Goal: Find specific page/section: Find specific page/section

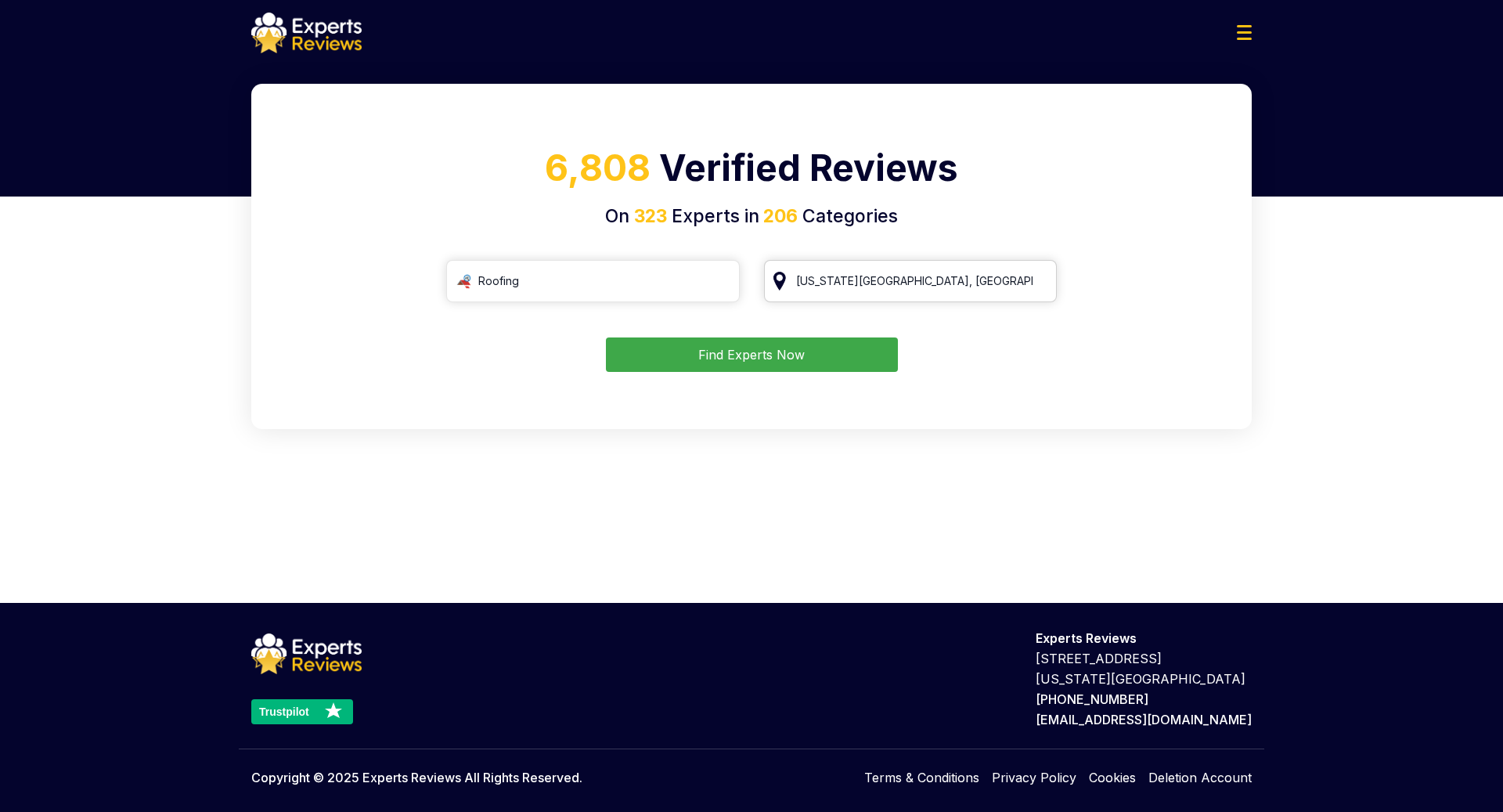
click at [918, 270] on input "Kansas City, MO" at bounding box center [910, 281] width 293 height 43
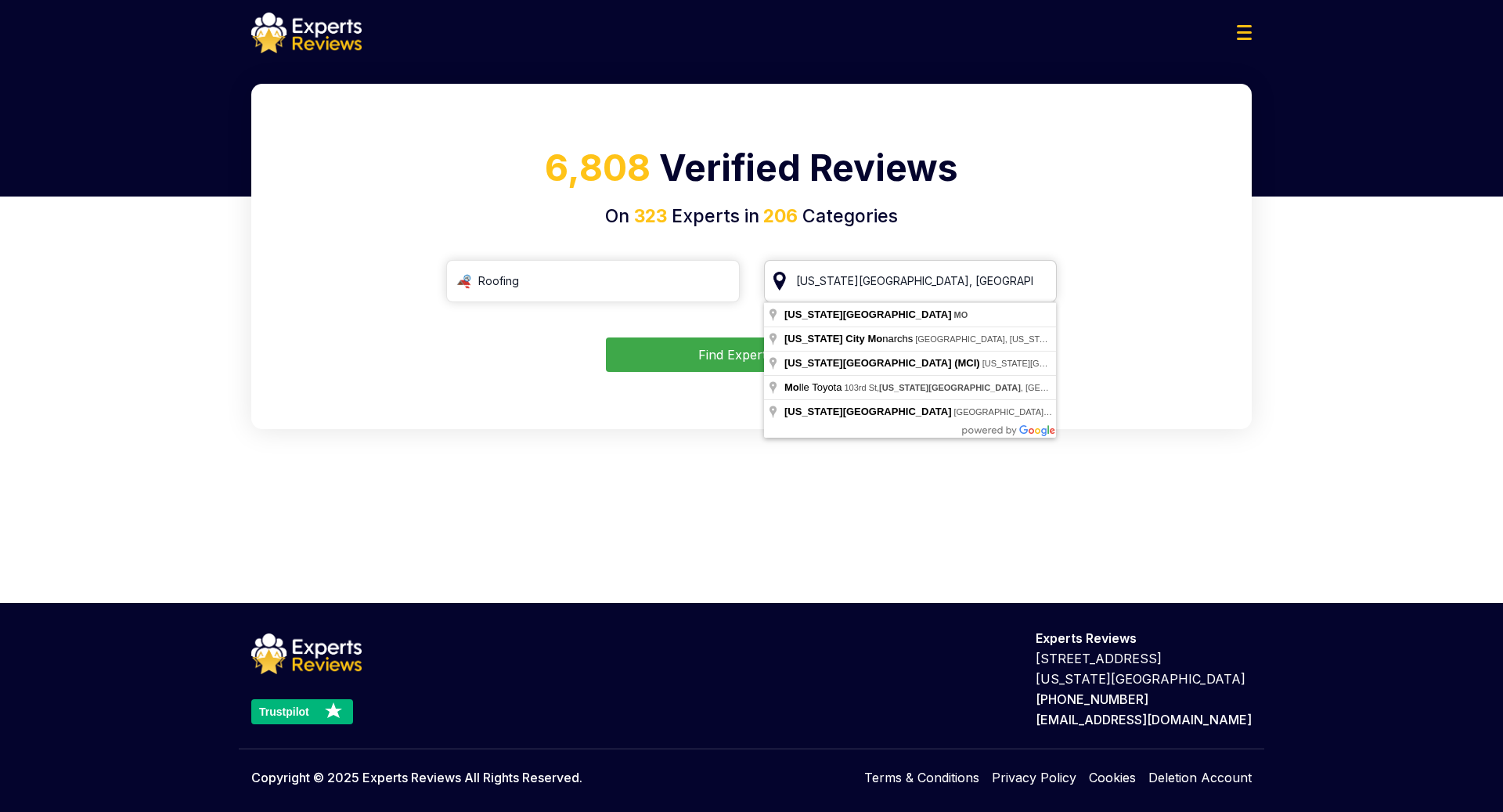
drag, startPoint x: 917, startPoint y: 277, endPoint x: 791, endPoint y: 277, distance: 126.0
click at [791, 277] on input "Kansas City, MO" at bounding box center [910, 281] width 293 height 43
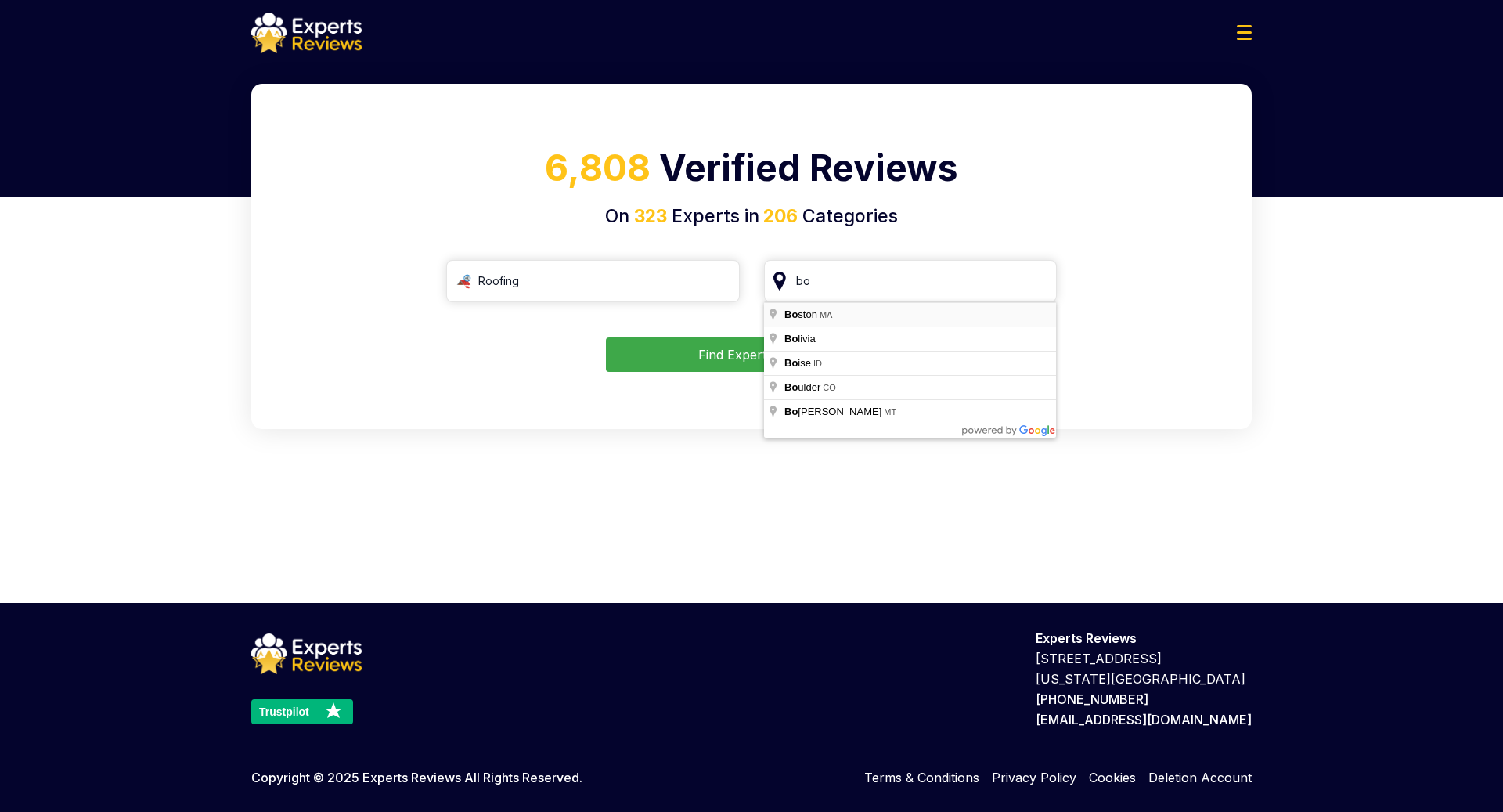
type input "[GEOGRAPHIC_DATA], [GEOGRAPHIC_DATA]"
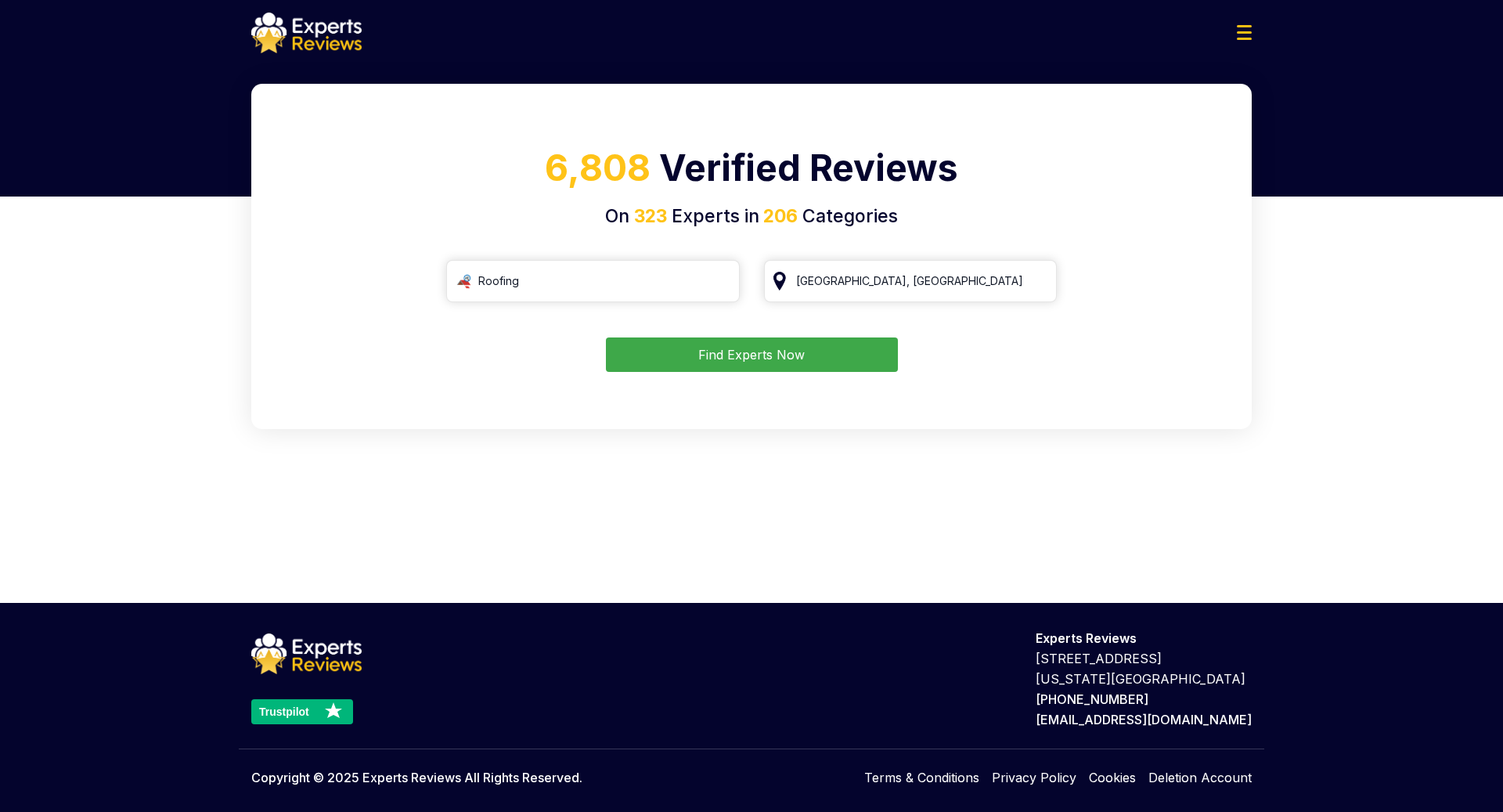
click at [762, 366] on button "Find Experts Now" at bounding box center [752, 354] width 292 height 34
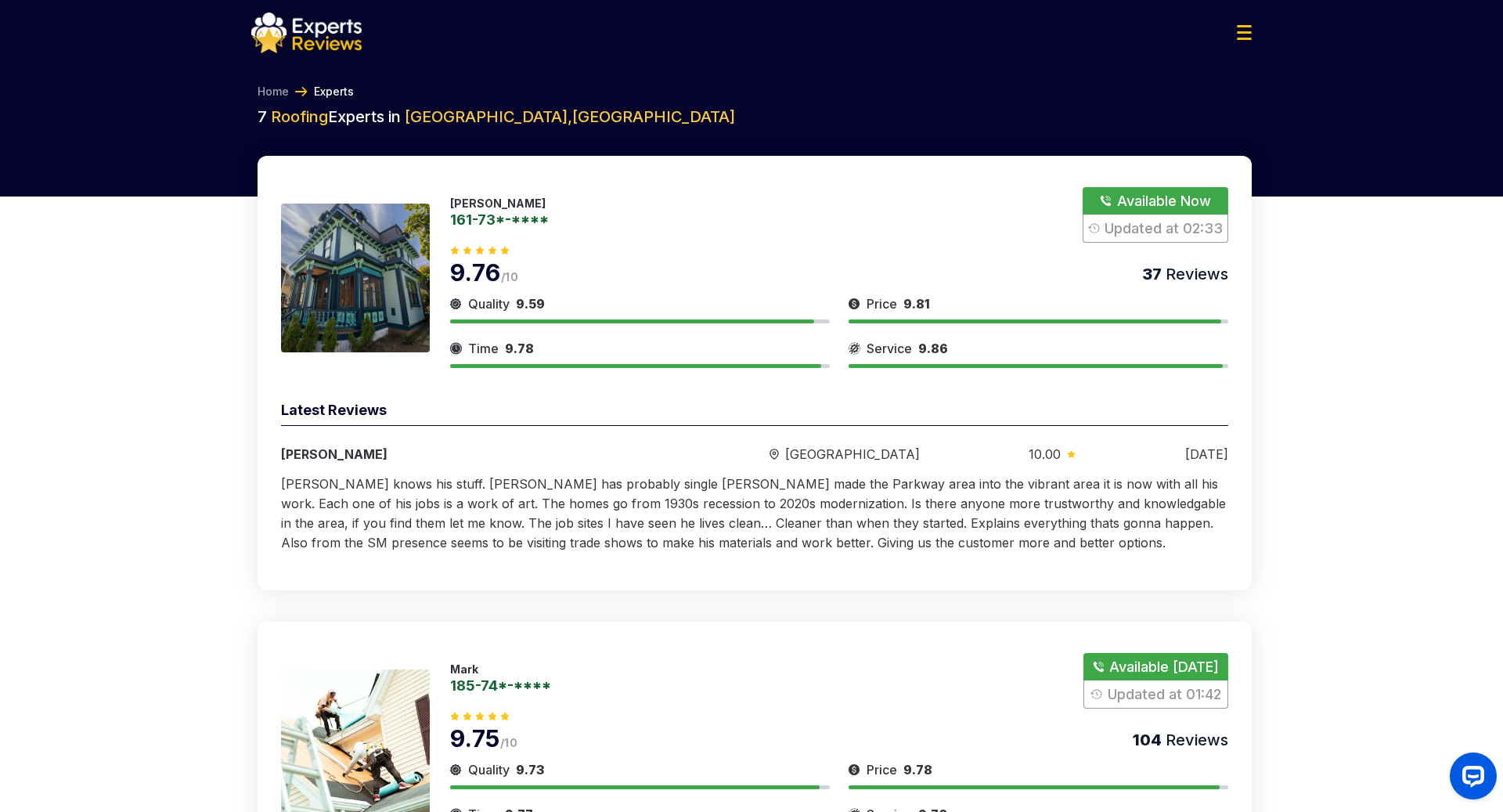
click at [387, 219] on img at bounding box center [355, 277] width 149 height 149
